Goal: Information Seeking & Learning: Learn about a topic

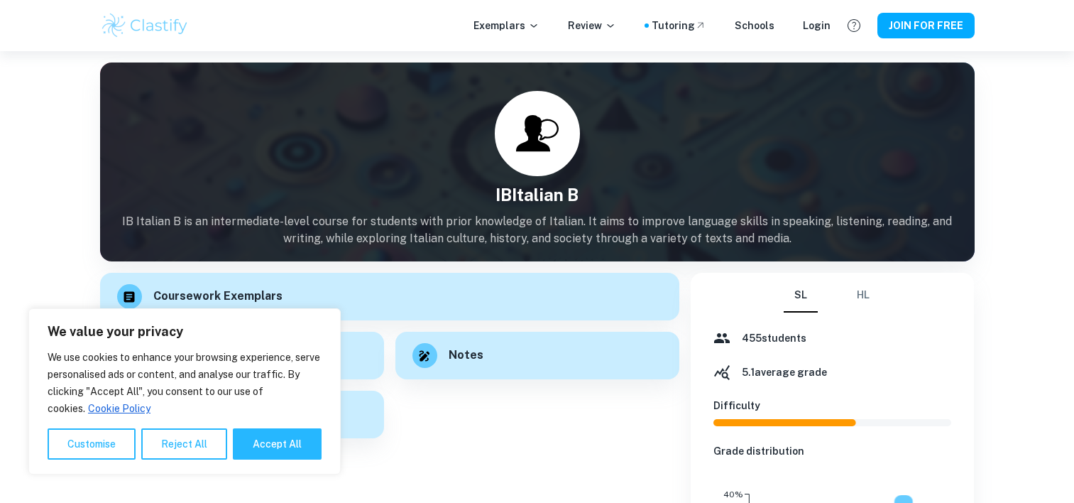
scroll to position [65, 0]
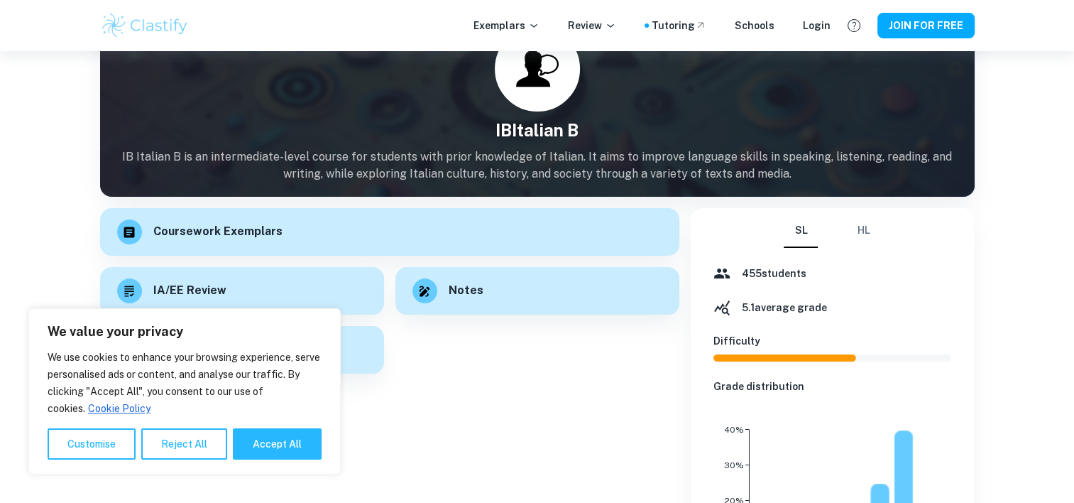
drag, startPoint x: 362, startPoint y: 249, endPoint x: 358, endPoint y: 256, distance: 7.7
click at [362, 249] on div "Coursework Exemplars" at bounding box center [389, 232] width 579 height 48
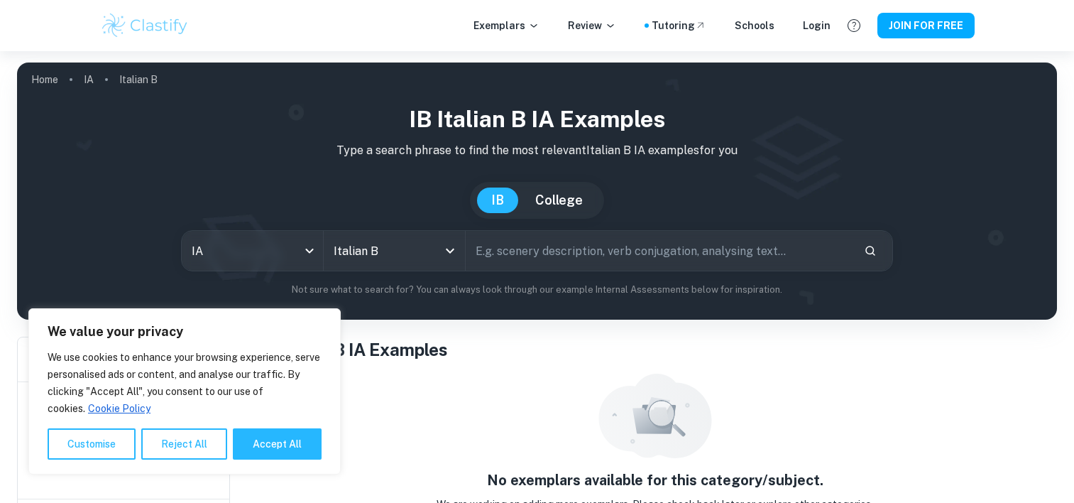
scroll to position [11, 0]
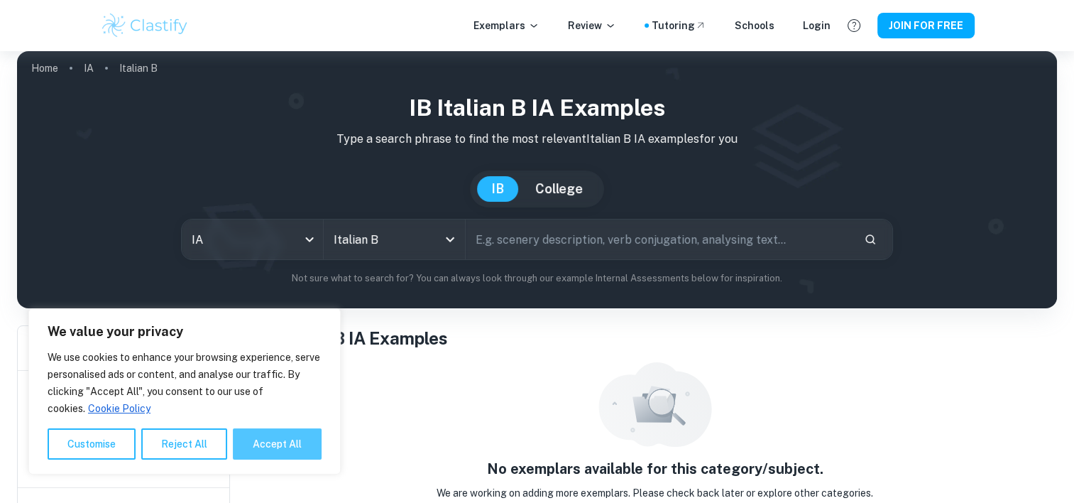
click at [288, 444] on button "Accept All" at bounding box center [277, 443] width 89 height 31
checkbox input "true"
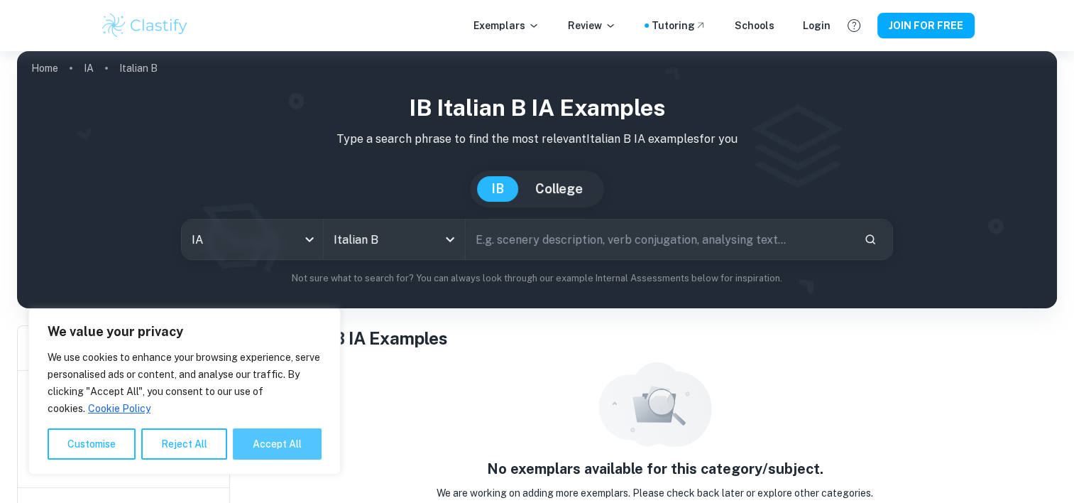
checkbox input "true"
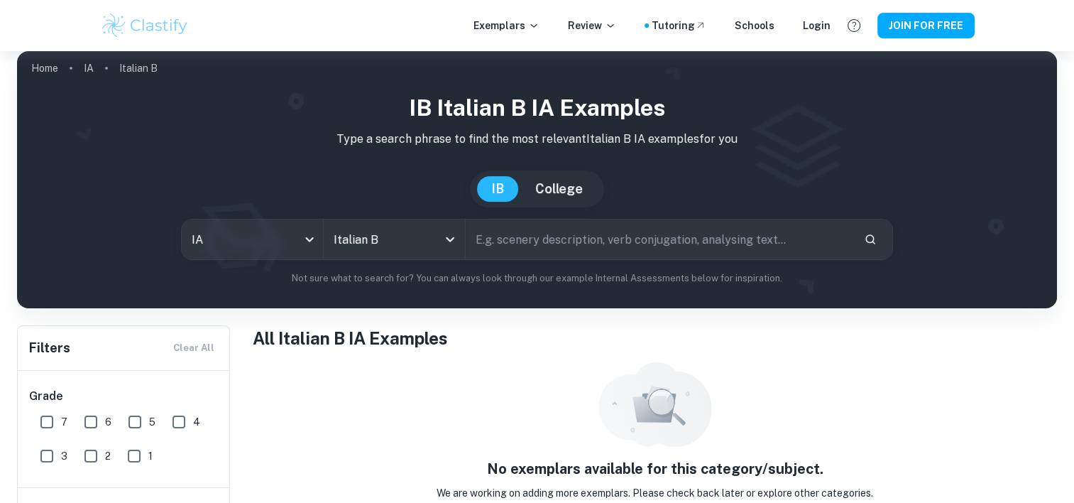
scroll to position [51, 0]
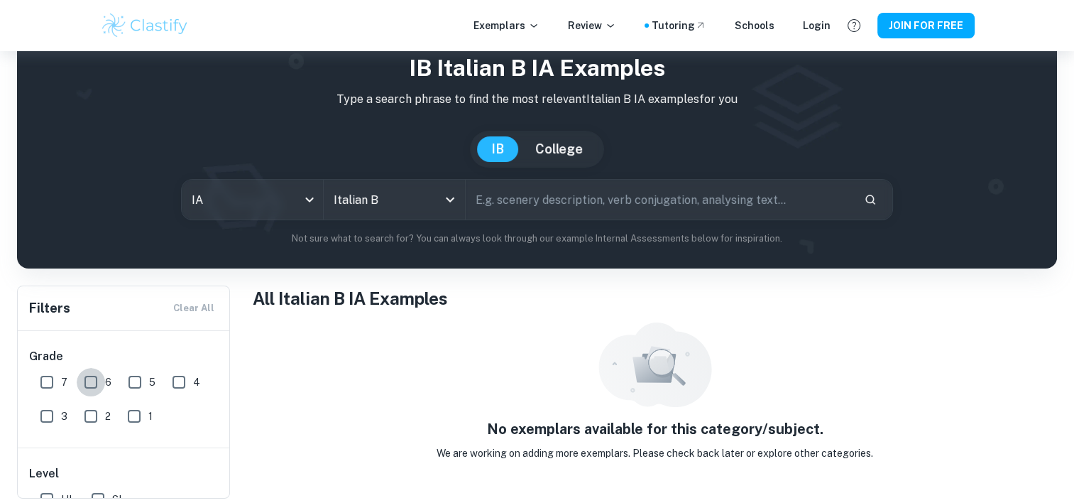
click at [87, 388] on input "6" at bounding box center [91, 382] width 28 height 28
checkbox input "true"
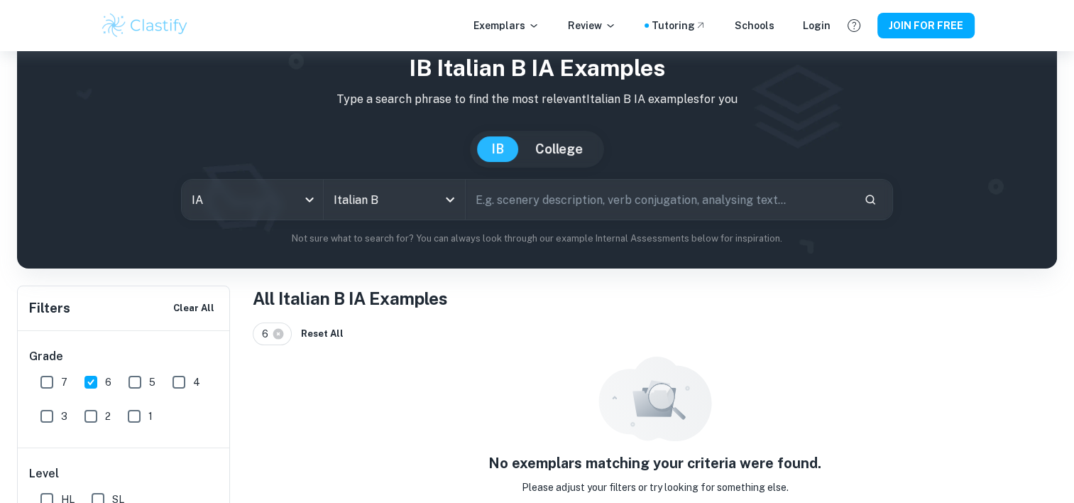
scroll to position [80, 0]
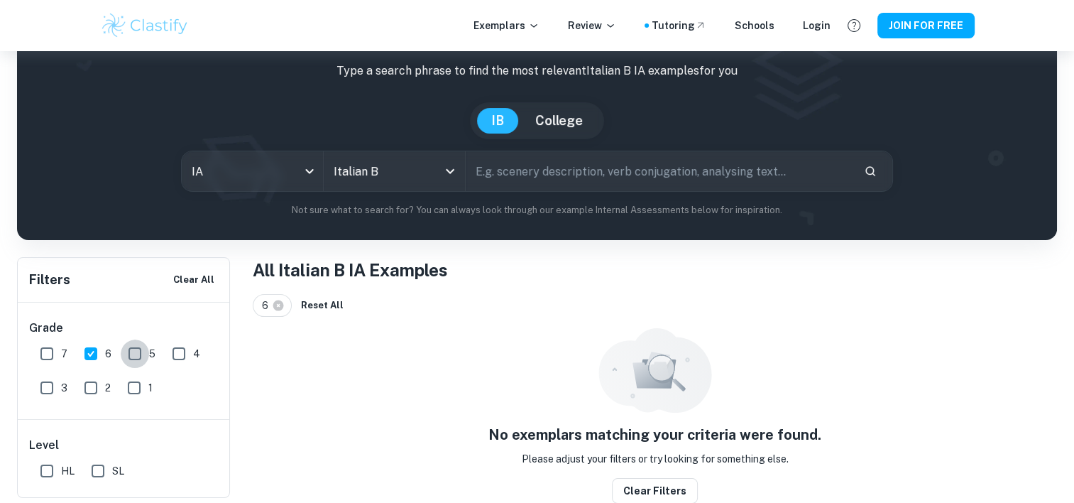
click at [143, 343] on input "5" at bounding box center [135, 353] width 28 height 28
checkbox input "true"
click at [101, 471] on input "SL" at bounding box center [98, 471] width 28 height 28
click at [92, 470] on input "SL" at bounding box center [98, 471] width 28 height 28
checkbox input "false"
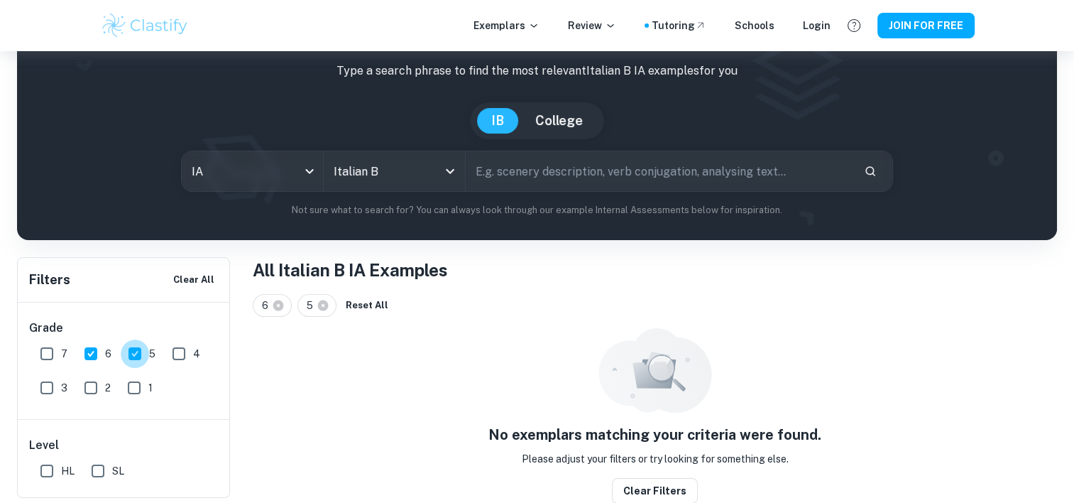
click at [137, 353] on input "5" at bounding box center [135, 353] width 28 height 28
checkbox input "false"
click at [97, 354] on input "6" at bounding box center [91, 353] width 28 height 28
checkbox input "false"
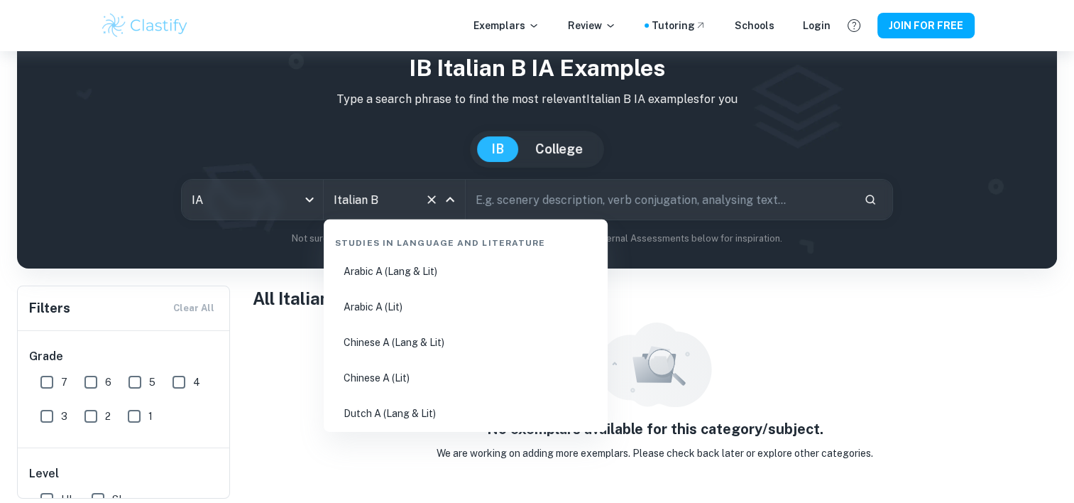
scroll to position [1308, 0]
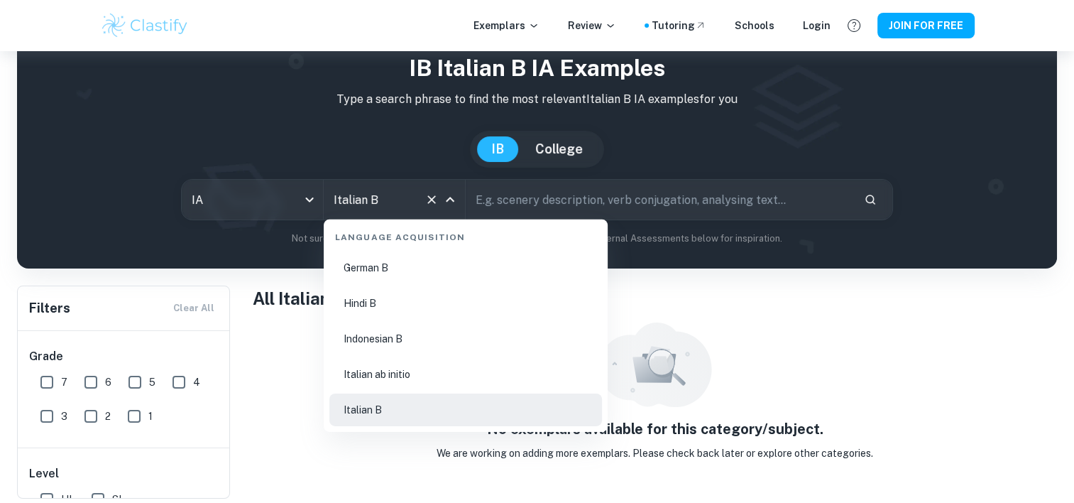
click at [412, 207] on input "Italian B" at bounding box center [374, 199] width 89 height 27
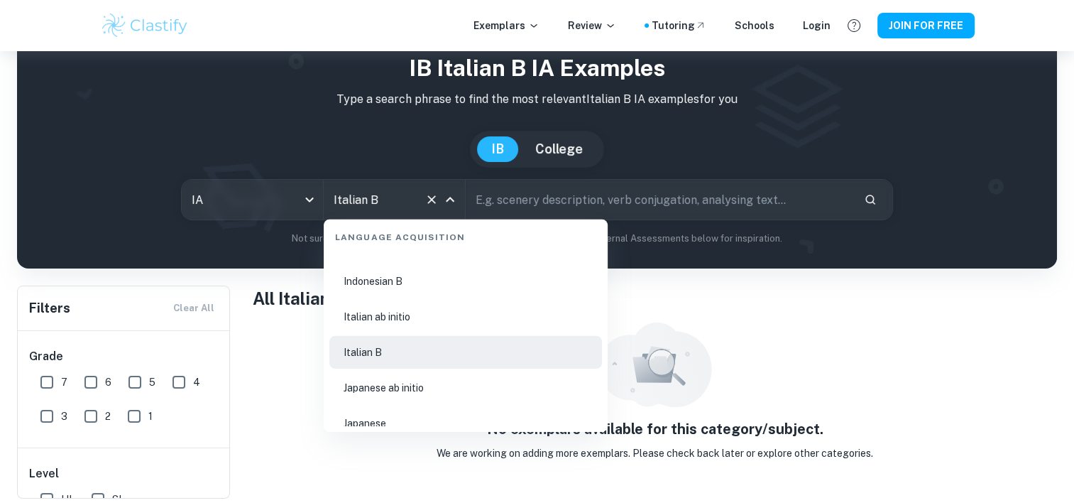
scroll to position [1367, 0]
click at [393, 323] on li "Italian ab initio" at bounding box center [465, 316] width 273 height 33
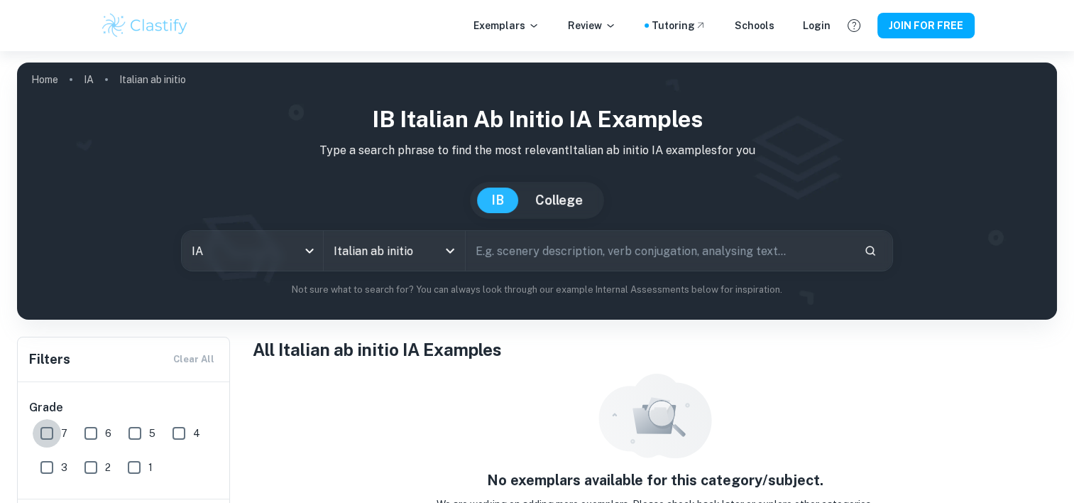
click at [54, 426] on input "7" at bounding box center [47, 433] width 28 height 28
checkbox input "true"
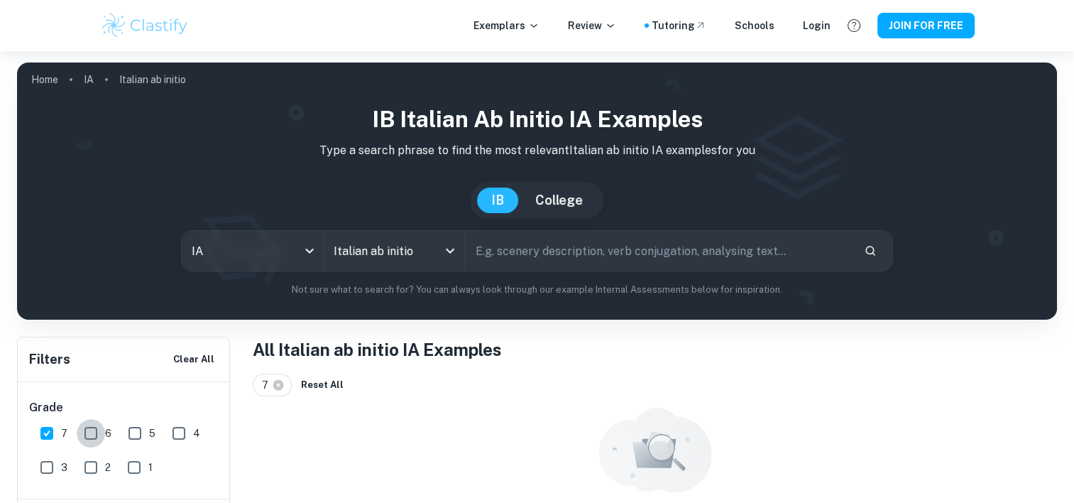
click at [81, 430] on input "6" at bounding box center [91, 433] width 28 height 28
checkbox input "true"
click at [43, 473] on input "3" at bounding box center [47, 467] width 28 height 28
checkbox input "true"
click at [93, 471] on input "2" at bounding box center [91, 467] width 28 height 28
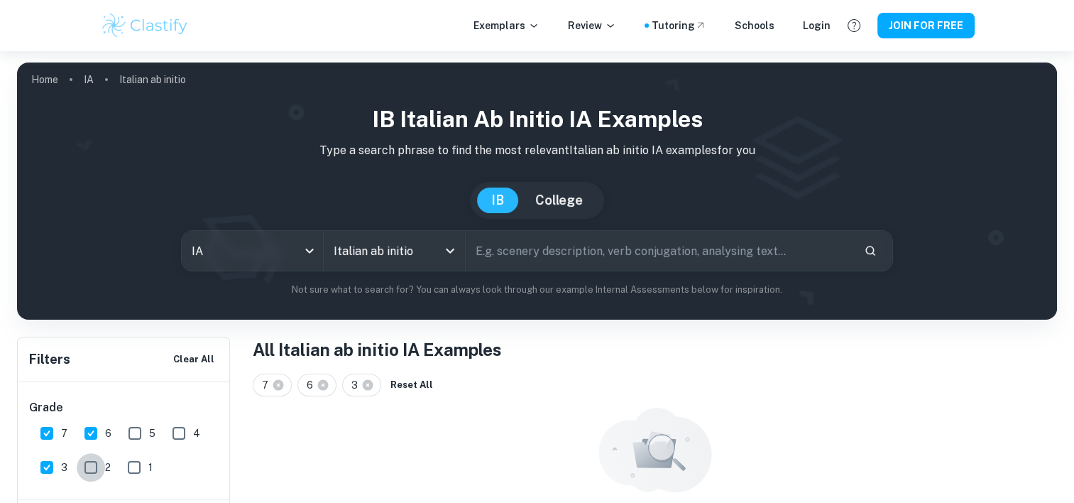
checkbox input "true"
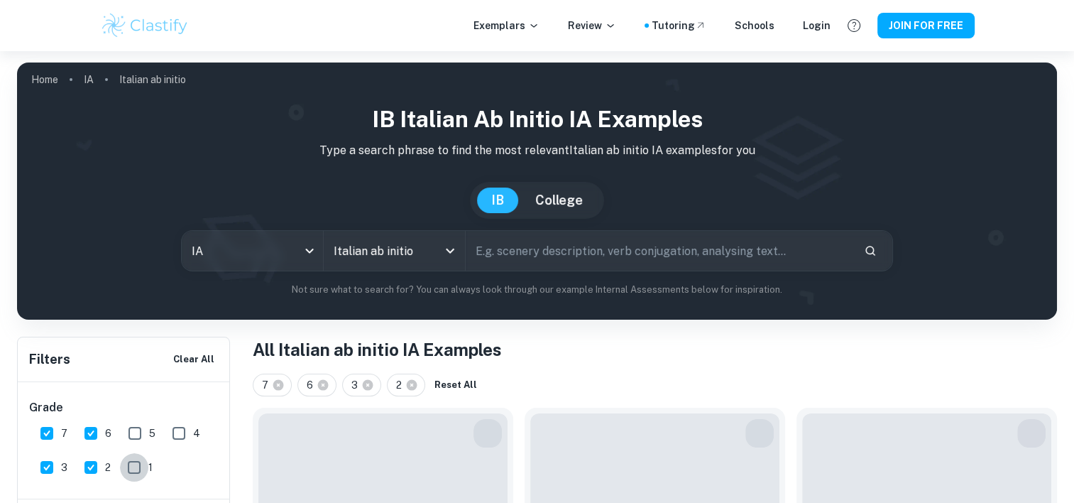
click at [138, 469] on input "1" at bounding box center [134, 467] width 28 height 28
checkbox input "true"
click at [139, 435] on input "5" at bounding box center [135, 433] width 28 height 28
checkbox input "true"
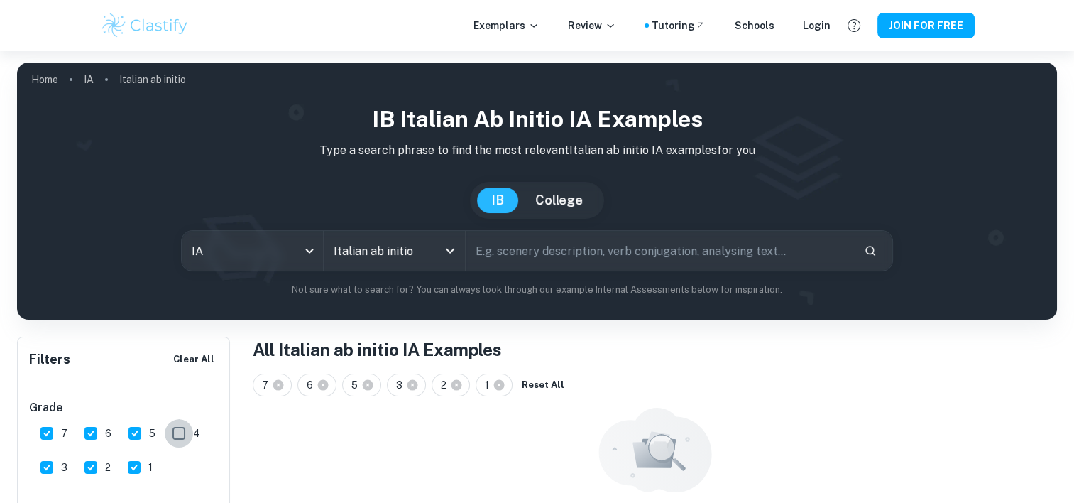
click at [180, 432] on input "4" at bounding box center [179, 433] width 28 height 28
checkbox input "true"
